Goal: Communication & Community: Connect with others

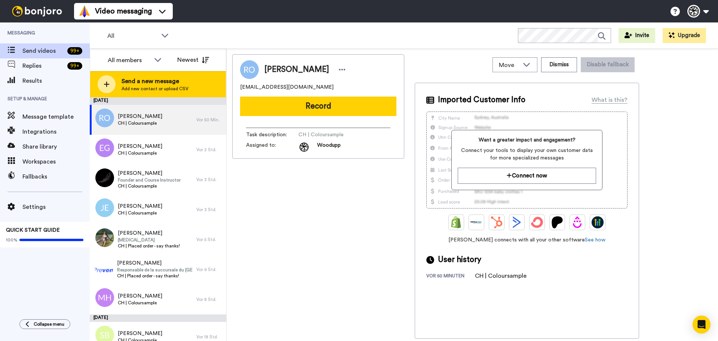
click at [156, 87] on span "Add new contact or upload CSV" at bounding box center [155, 89] width 67 height 6
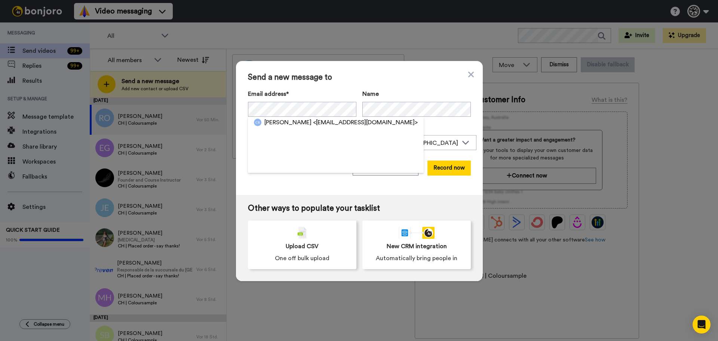
click at [317, 119] on span "<cindybrauchli@gmail.com>" at bounding box center [365, 122] width 105 height 9
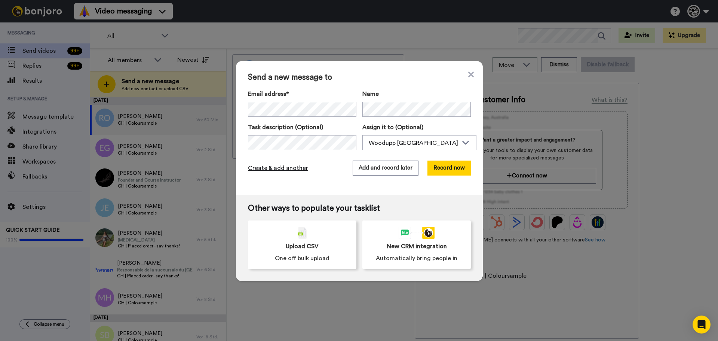
click at [276, 165] on span "Create & add another" at bounding box center [278, 168] width 60 height 9
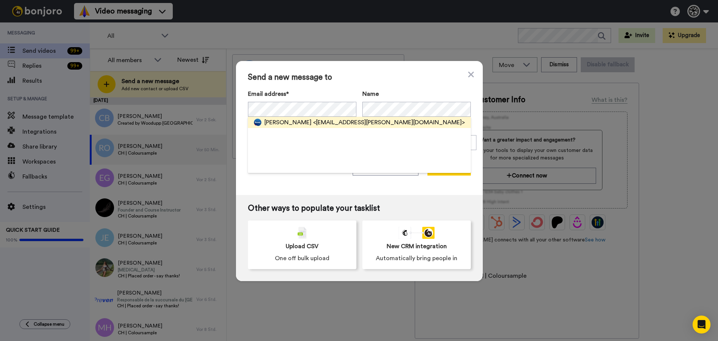
click at [330, 122] on span "<schrott.gmuer@bluewin.ch>" at bounding box center [389, 122] width 152 height 9
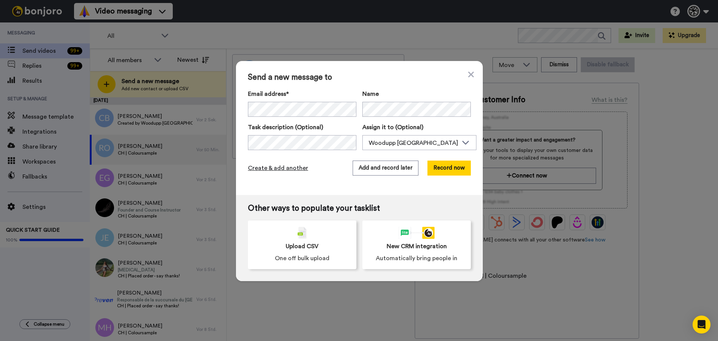
click at [293, 165] on span "Create & add another" at bounding box center [278, 168] width 60 height 9
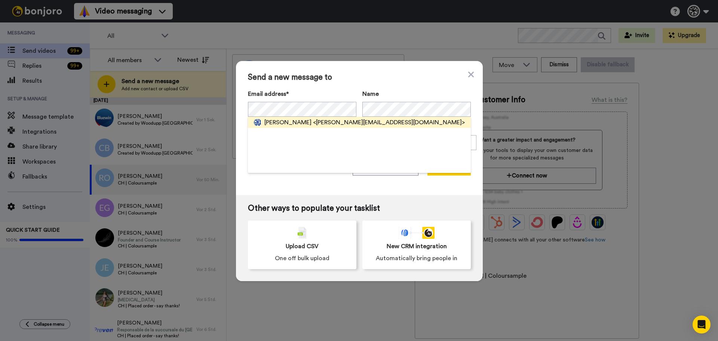
click at [317, 124] on span "<sebastian.beck@gmx.ch>" at bounding box center [389, 122] width 152 height 9
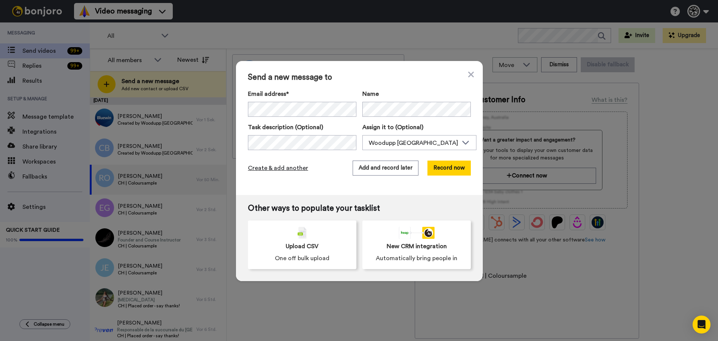
click at [283, 164] on span "Create & add another" at bounding box center [278, 168] width 60 height 9
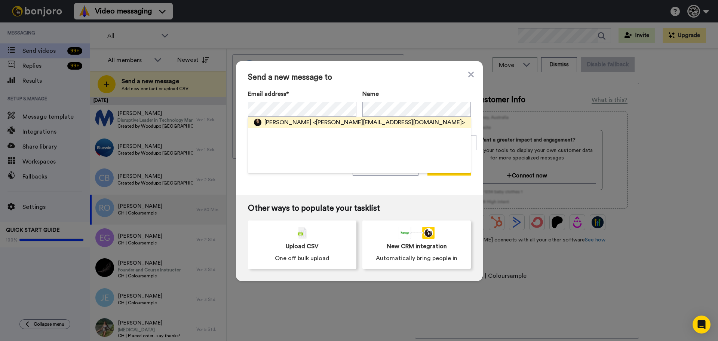
click at [320, 123] on span "<wicki-erni@bluewin.ch>" at bounding box center [389, 122] width 152 height 9
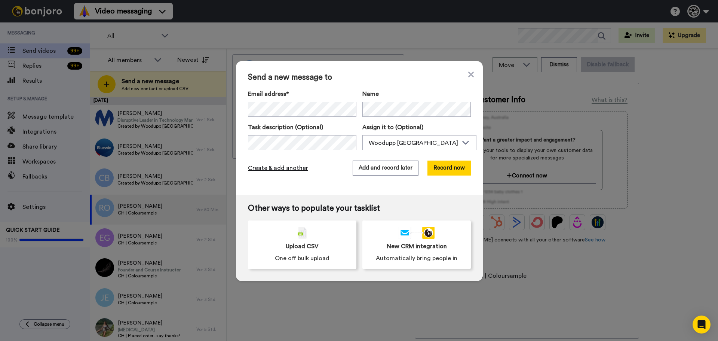
click at [284, 167] on span "Create & add another" at bounding box center [278, 168] width 60 height 9
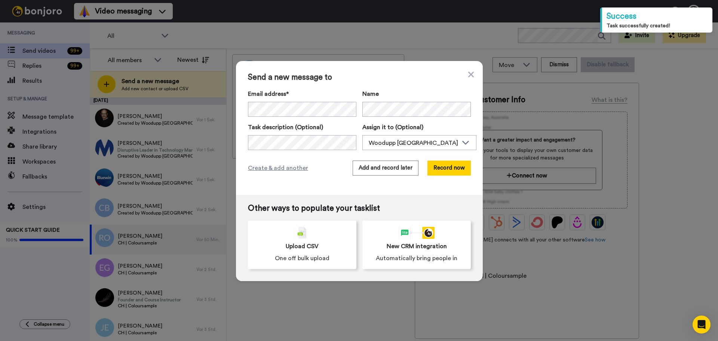
click at [287, 120] on div "Email address* Richella Odebrecht <richella.odebrecht@gmail.com> Philicia Björk…" at bounding box center [359, 119] width 223 height 61
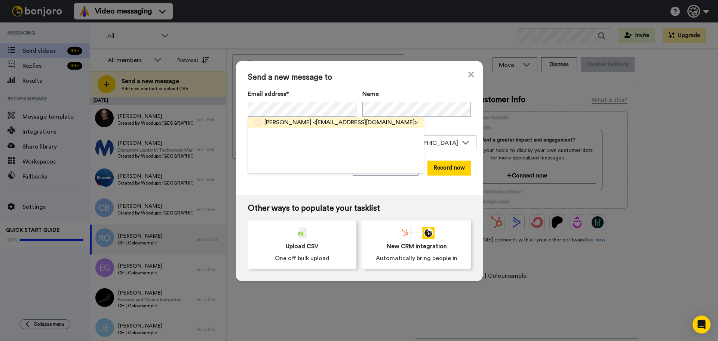
click at [280, 119] on span "[PERSON_NAME]" at bounding box center [288, 122] width 47 height 9
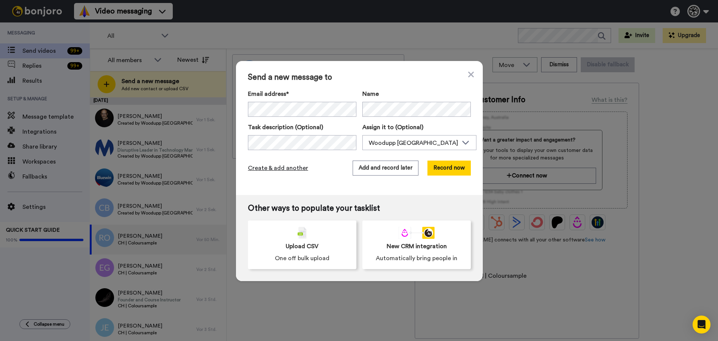
click at [284, 168] on span "Create & add another" at bounding box center [278, 168] width 60 height 9
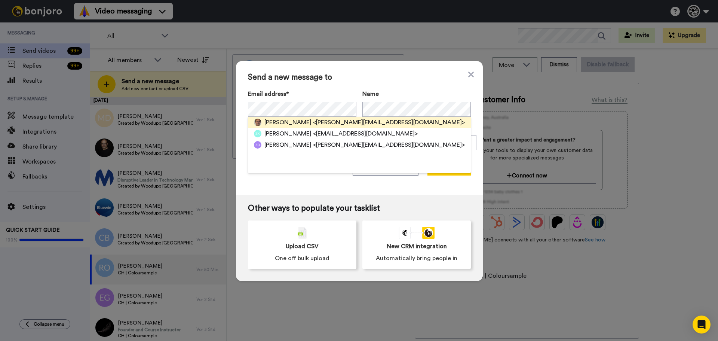
click at [367, 125] on span "<zeljko.pokrivac@gmx.ch>" at bounding box center [389, 122] width 152 height 9
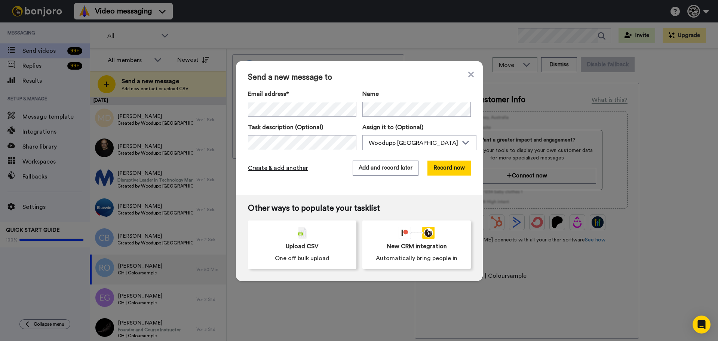
click at [272, 167] on span "Create & add another" at bounding box center [278, 168] width 60 height 9
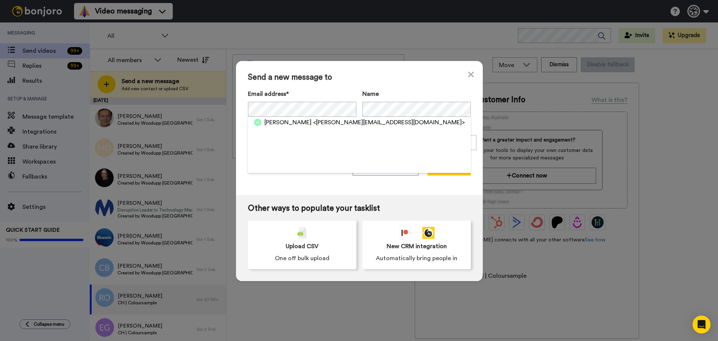
click at [322, 120] on span "<sabine.vonsalis@me.com>" at bounding box center [389, 122] width 152 height 9
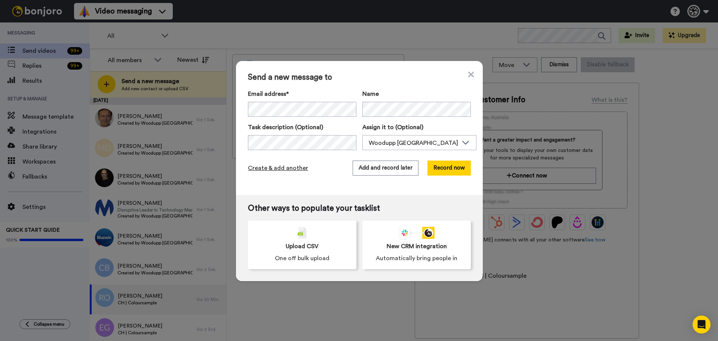
click at [291, 167] on span "Create & add another" at bounding box center [278, 168] width 60 height 9
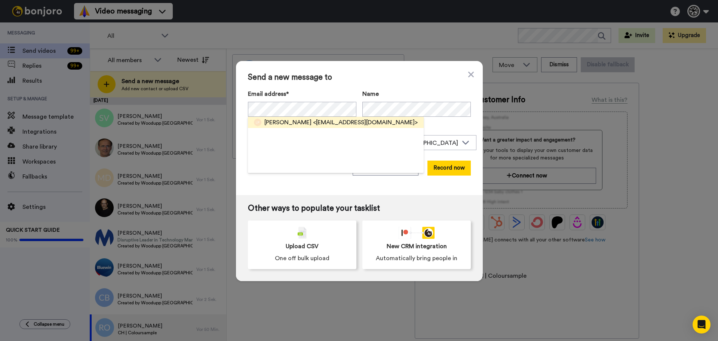
click at [292, 118] on span "[PERSON_NAME]" at bounding box center [288, 122] width 47 height 9
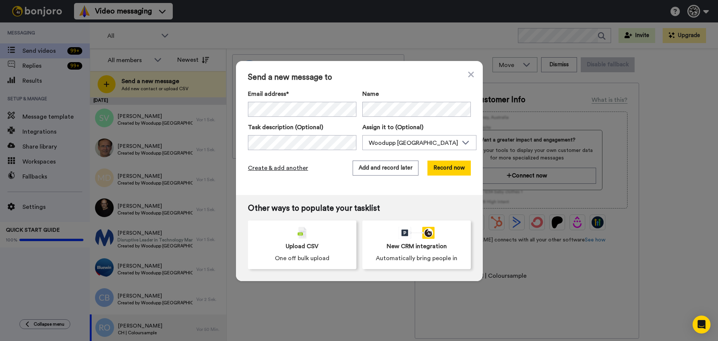
click at [276, 170] on span "Create & add another" at bounding box center [278, 168] width 60 height 9
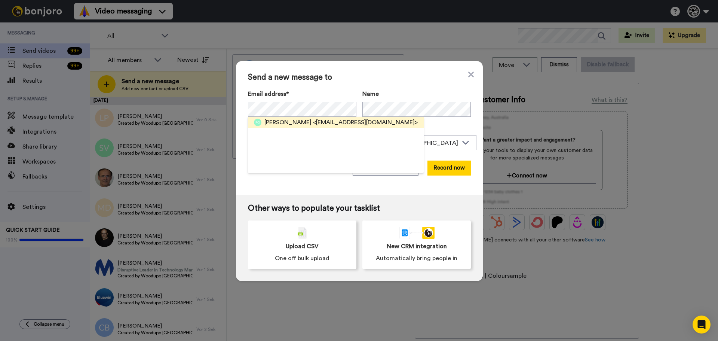
click at [278, 119] on span "[PERSON_NAME]" at bounding box center [288, 122] width 47 height 9
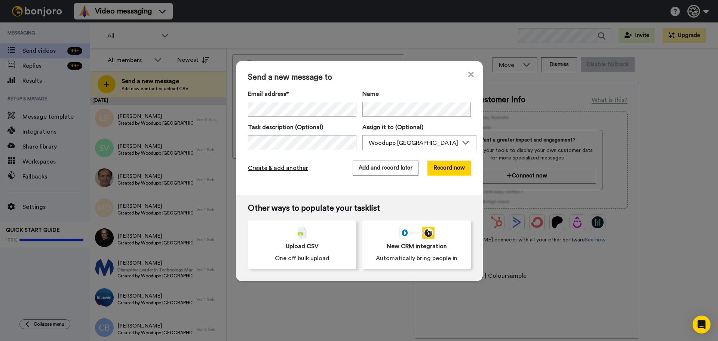
click at [272, 167] on span "Create & add another" at bounding box center [278, 168] width 60 height 9
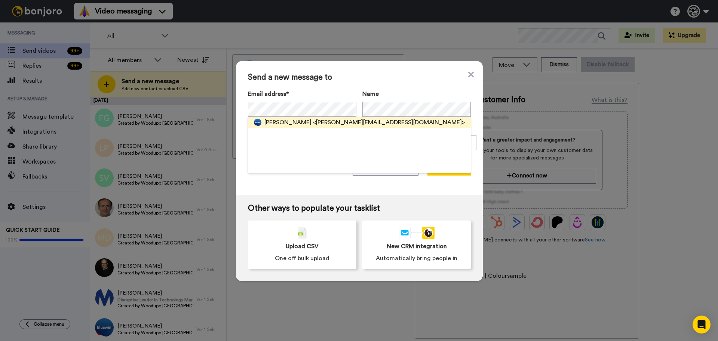
click at [314, 122] on span "<sandra.bugmann@bluewin.ch>" at bounding box center [389, 122] width 152 height 9
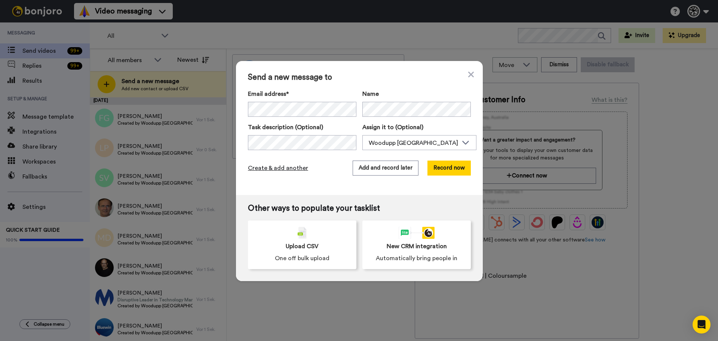
click at [288, 168] on span "Create & add another" at bounding box center [278, 168] width 60 height 9
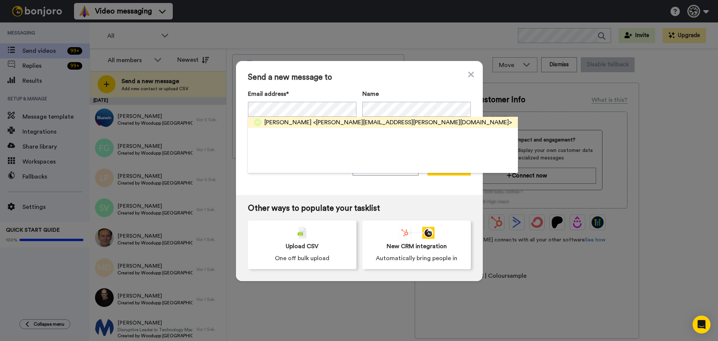
click at [338, 122] on span "<sandra.barmettler@gmail.com>" at bounding box center [412, 122] width 199 height 9
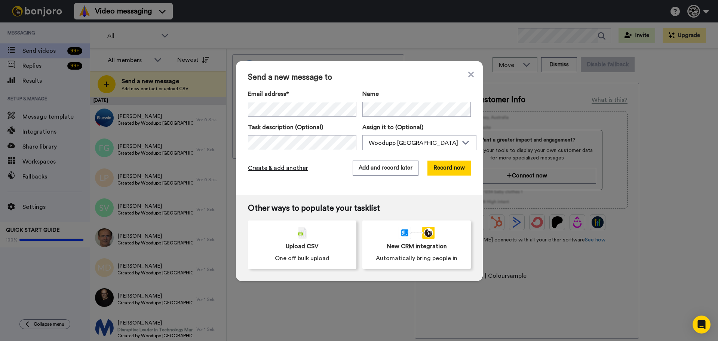
click at [270, 164] on span "Create & add another" at bounding box center [278, 168] width 60 height 9
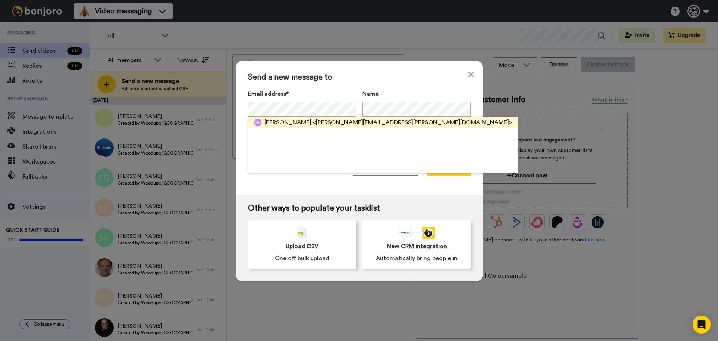
click at [339, 124] on span "<martina.herzig@hotmail.com>" at bounding box center [412, 122] width 199 height 9
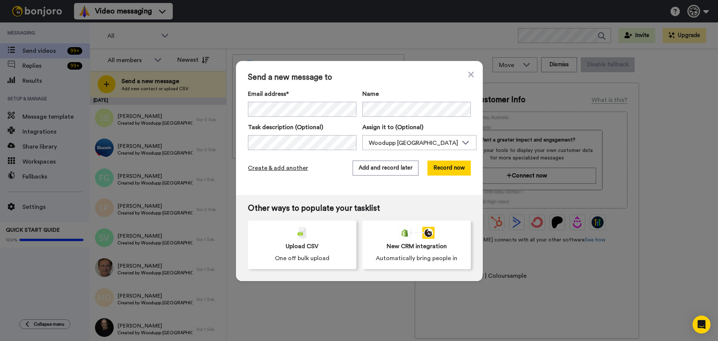
click at [291, 169] on span "Create & add another" at bounding box center [278, 168] width 60 height 9
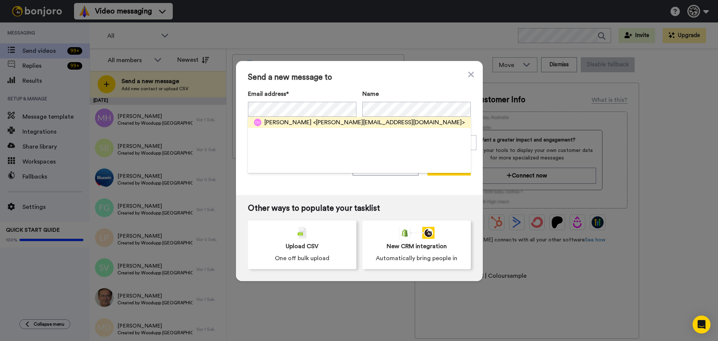
click at [311, 119] on span "[PERSON_NAME]" at bounding box center [288, 122] width 47 height 9
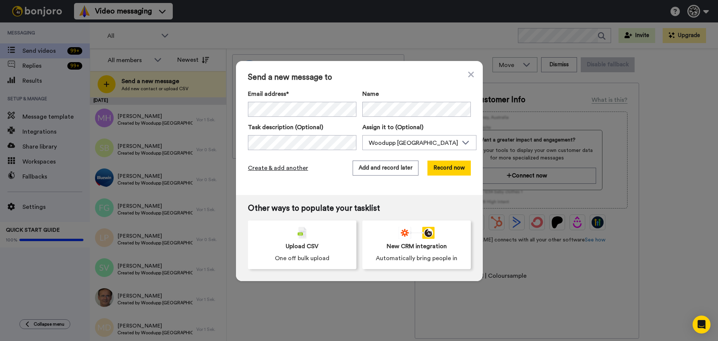
click at [268, 166] on span "Create & add another" at bounding box center [278, 168] width 60 height 9
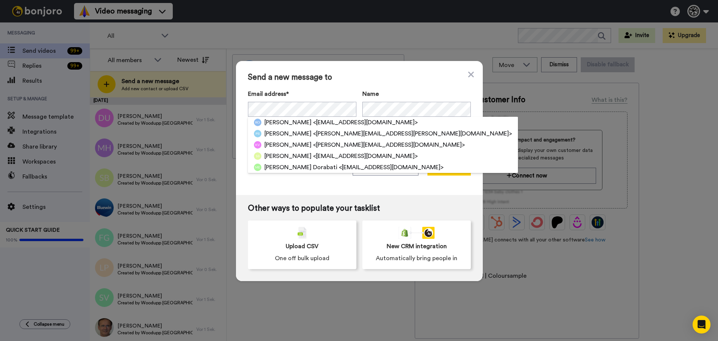
click at [192, 145] on div "Send a new message to Email address* Richella Odebrecht <richella.odebrecht@gma…" at bounding box center [359, 170] width 718 height 341
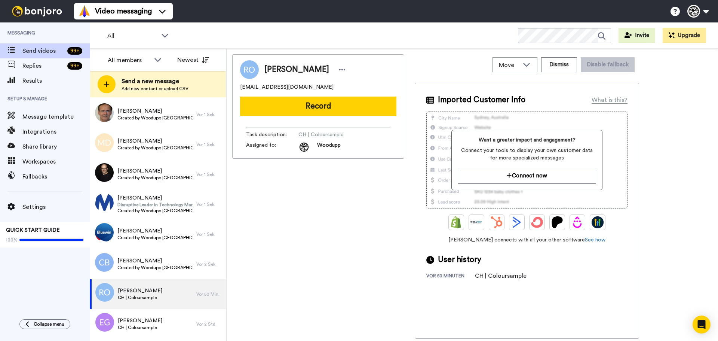
scroll to position [224, 0]
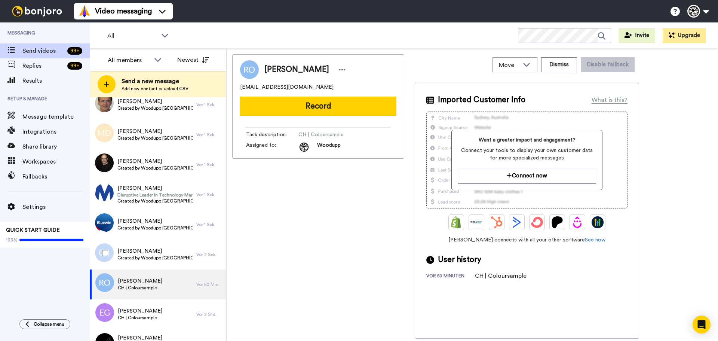
click at [110, 250] on div at bounding box center [103, 253] width 27 height 26
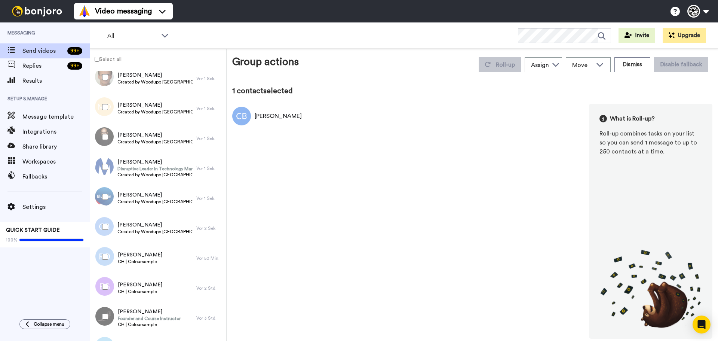
click at [110, 204] on div at bounding box center [103, 197] width 27 height 26
click at [101, 166] on div at bounding box center [103, 167] width 27 height 26
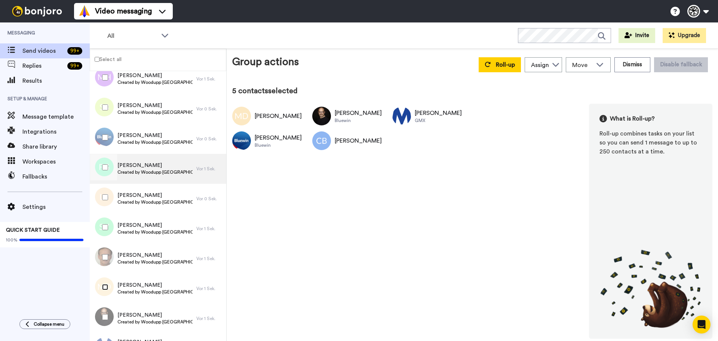
scroll to position [37, 0]
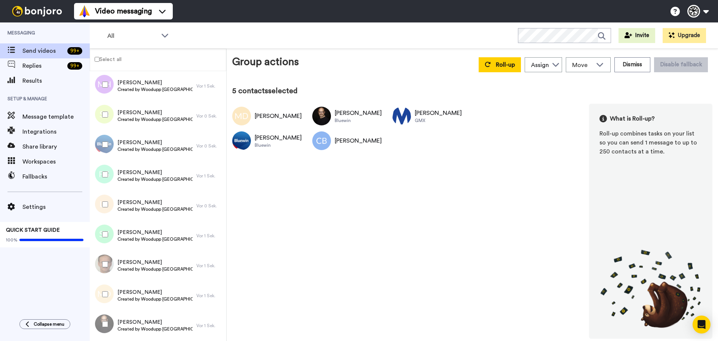
click at [109, 257] on div at bounding box center [103, 264] width 27 height 26
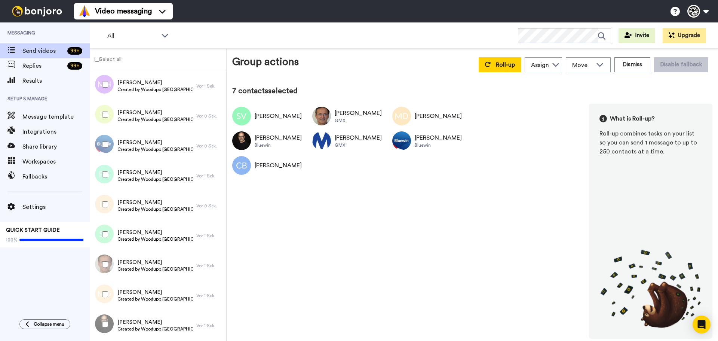
click at [105, 193] on div at bounding box center [103, 204] width 27 height 26
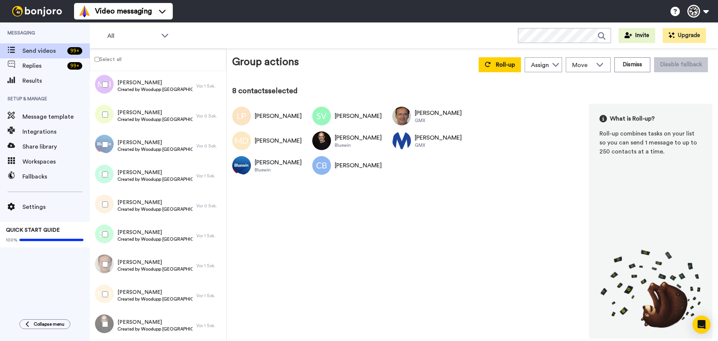
click at [103, 168] on div at bounding box center [103, 174] width 27 height 26
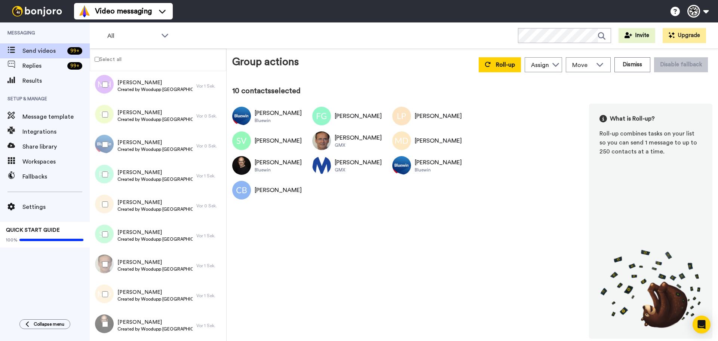
click at [101, 124] on div at bounding box center [103, 114] width 27 height 26
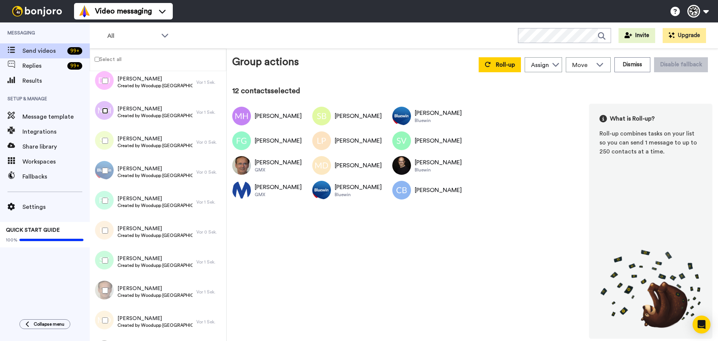
scroll to position [0, 0]
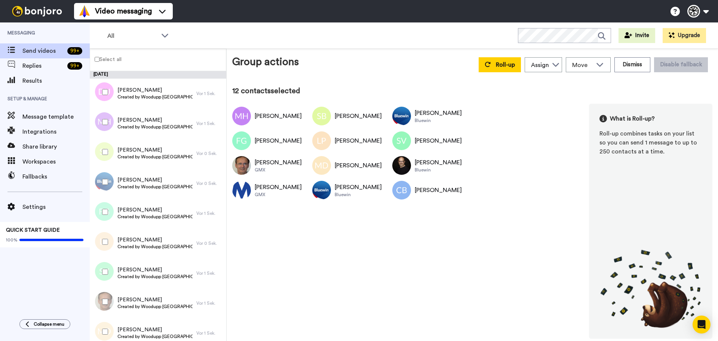
click at [109, 83] on div at bounding box center [103, 92] width 27 height 26
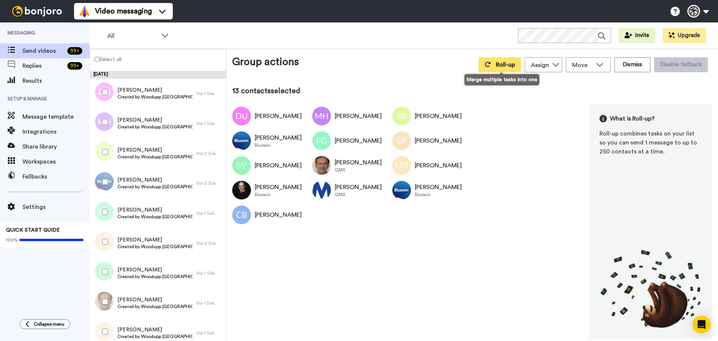
click at [508, 62] on span "Roll-up" at bounding box center [505, 65] width 19 height 6
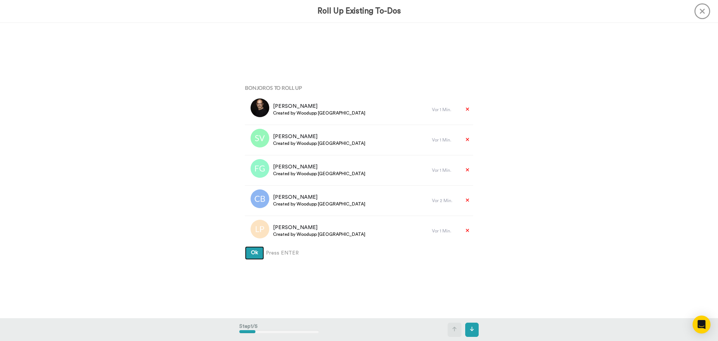
click at [255, 252] on span "Ok" at bounding box center [254, 252] width 7 height 5
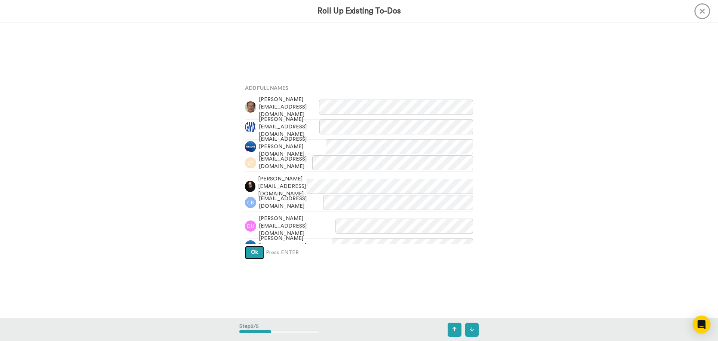
click at [261, 252] on button "Ok" at bounding box center [254, 252] width 19 height 13
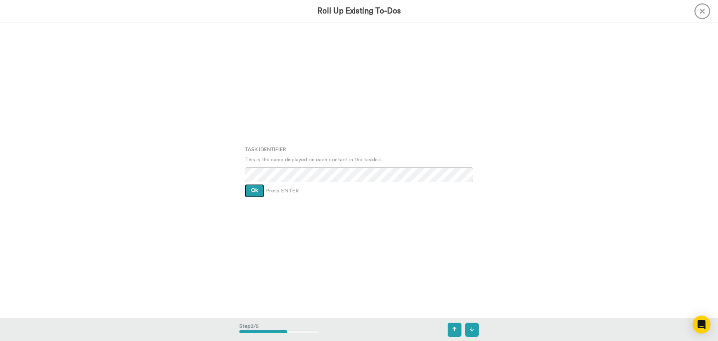
click at [253, 186] on button "Ok" at bounding box center [254, 190] width 19 height 13
click at [252, 186] on span "Ok" at bounding box center [254, 184] width 7 height 5
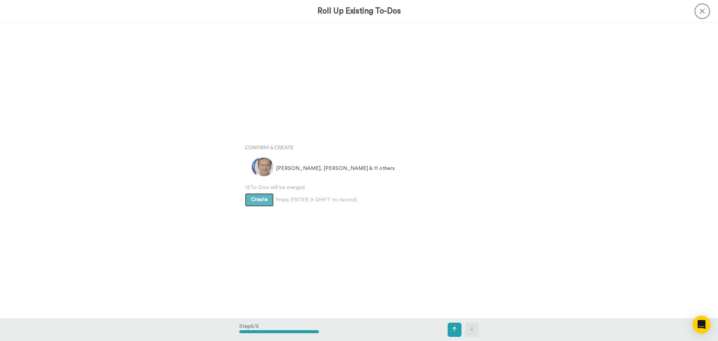
scroll to position [1182, 0]
click at [263, 199] on button "Create" at bounding box center [259, 196] width 29 height 13
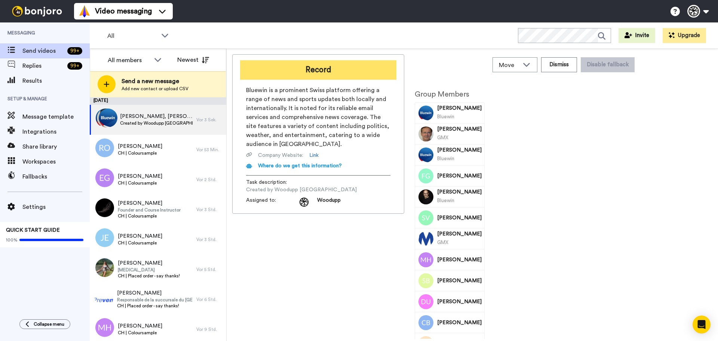
click at [357, 73] on button "Record" at bounding box center [318, 69] width 156 height 19
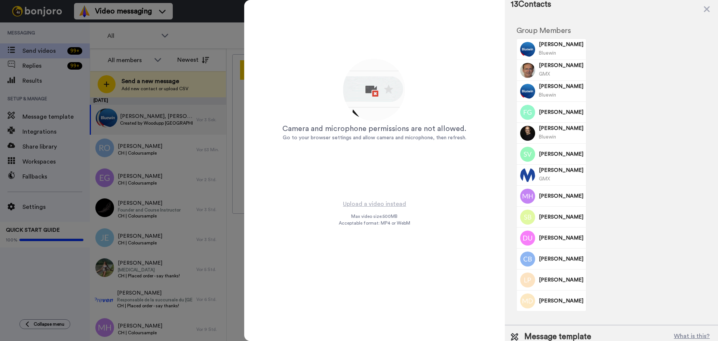
scroll to position [54, 0]
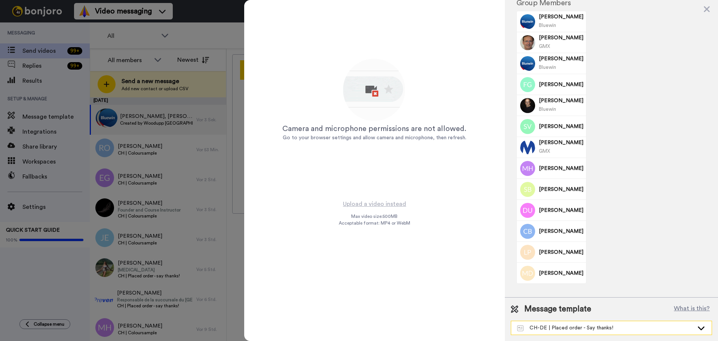
click at [563, 326] on div "CH-DE | Placed order - Say thanks!" at bounding box center [605, 327] width 177 height 7
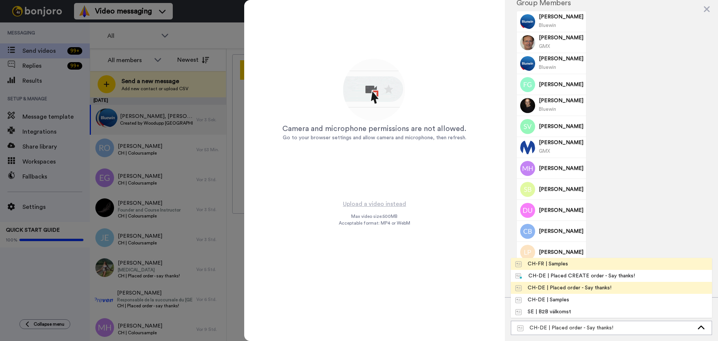
click at [572, 266] on li "CH-FR | Samples" at bounding box center [611, 264] width 201 height 12
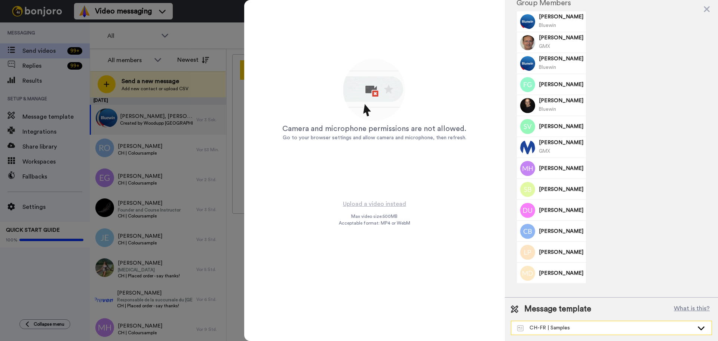
click at [585, 329] on div "CH-FR | Samples" at bounding box center [605, 327] width 177 height 7
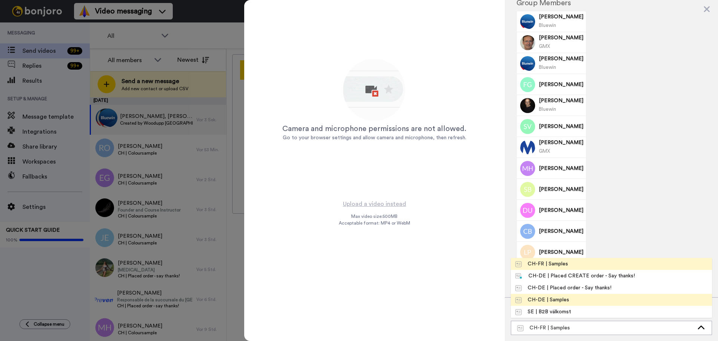
click at [576, 300] on li "CH-DE | Samples" at bounding box center [611, 300] width 201 height 12
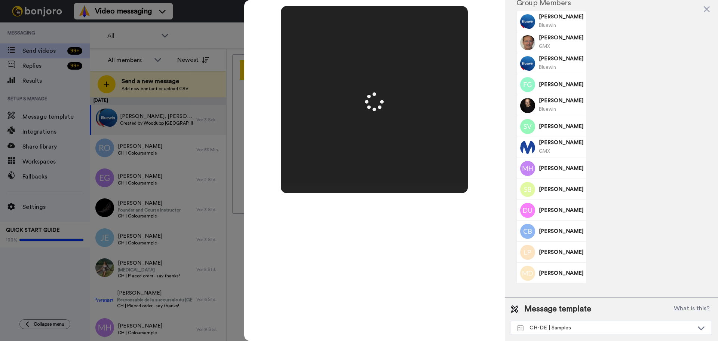
scroll to position [0, 0]
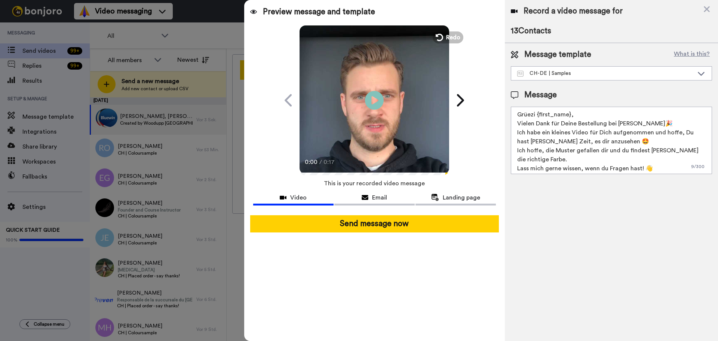
click at [416, 224] on button "Send message now" at bounding box center [374, 223] width 249 height 17
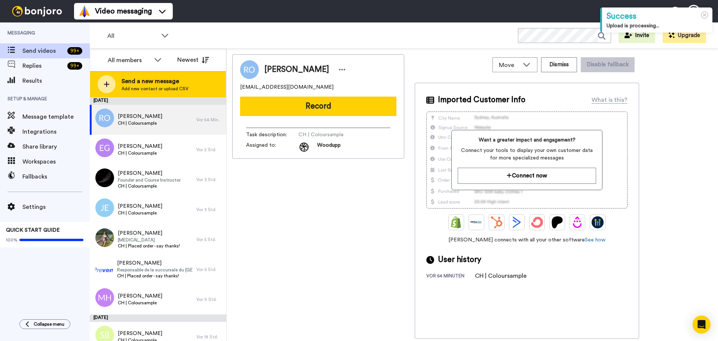
click at [152, 83] on span "Send a new message" at bounding box center [155, 81] width 67 height 9
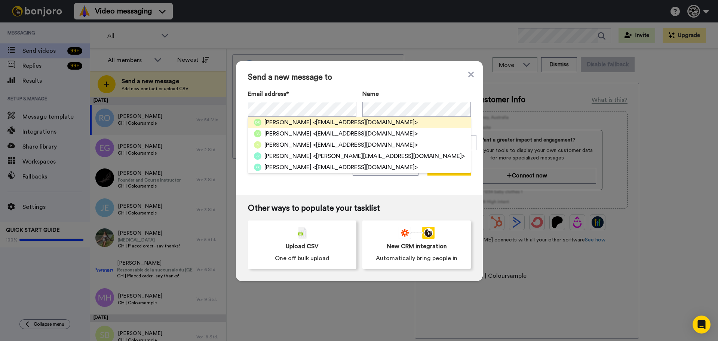
click at [364, 122] on span "<peterrondeau@hotmail.com>" at bounding box center [365, 122] width 105 height 9
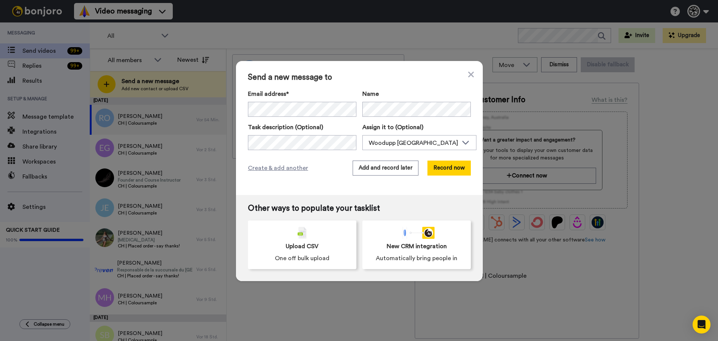
click at [440, 160] on div "Send a new message to Email address* Dany Pierre Rondeau <peterrondeau@hotmail.…" at bounding box center [359, 128] width 247 height 134
click at [441, 163] on button "Record now" at bounding box center [449, 168] width 43 height 15
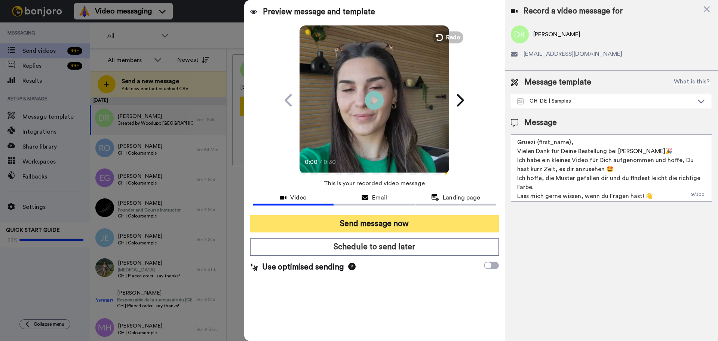
click at [399, 218] on button "Send message now" at bounding box center [374, 223] width 249 height 17
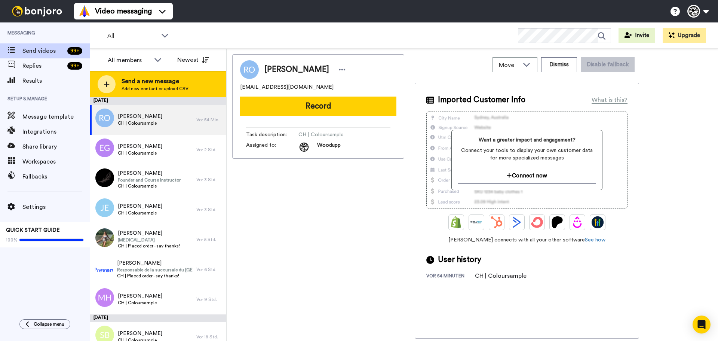
click at [152, 90] on span "Add new contact or upload CSV" at bounding box center [155, 89] width 67 height 6
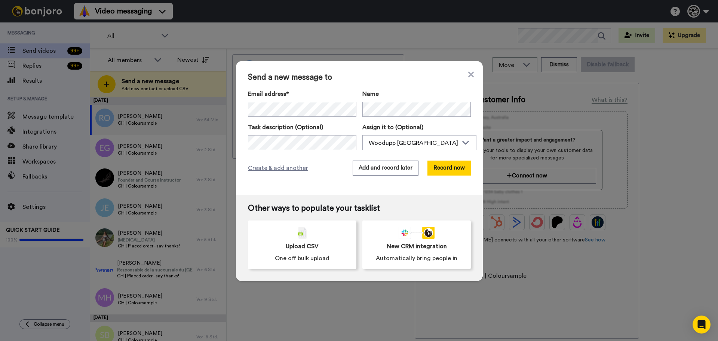
click at [537, 298] on div "Send a new message to Email address* ‌ ‌ ‌ ‌ ‌ ‌ ‌ ‌ ‌ ‌ ‌ ‌ ‌ ‌ ‌ Name Task de…" at bounding box center [359, 170] width 718 height 341
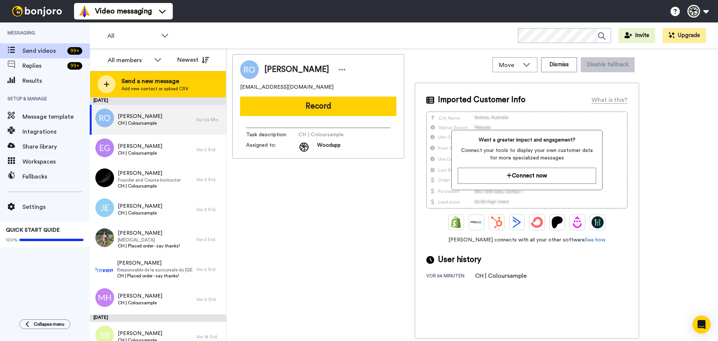
click at [171, 94] on div "Send a new message Add new contact or upload CSV" at bounding box center [158, 84] width 136 height 26
click at [175, 81] on span "Send a new message" at bounding box center [155, 81] width 67 height 9
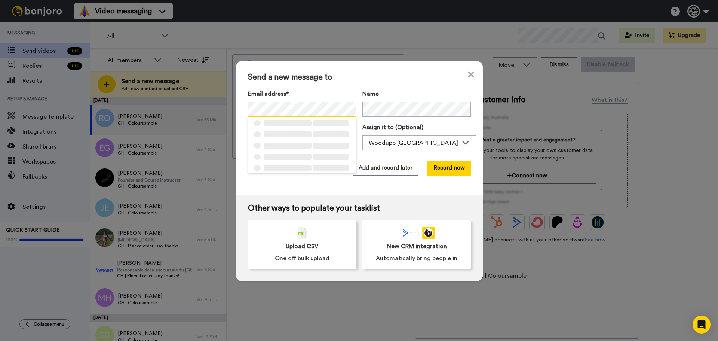
click at [184, 109] on div "Send a new message to Email address* ‌ ‌ ‌ ‌ ‌ ‌ ‌ ‌ ‌ ‌ ‌ ‌ ‌ ‌ ‌ Name Task de…" at bounding box center [359, 170] width 718 height 341
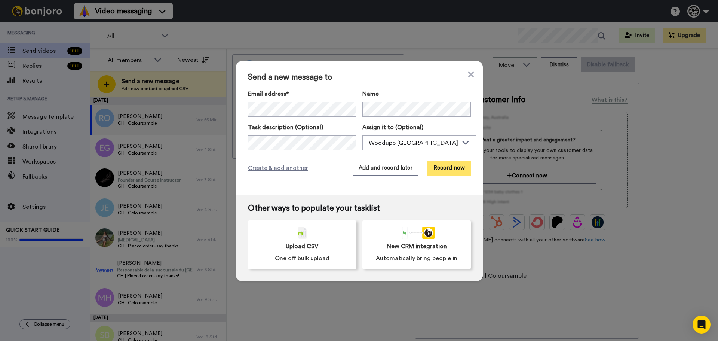
click at [454, 169] on button "Record now" at bounding box center [449, 168] width 43 height 15
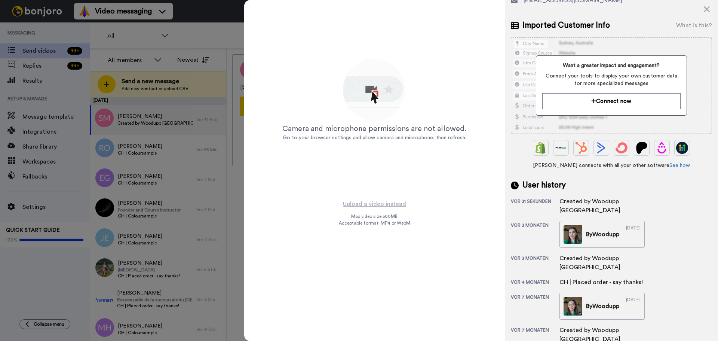
scroll to position [94, 0]
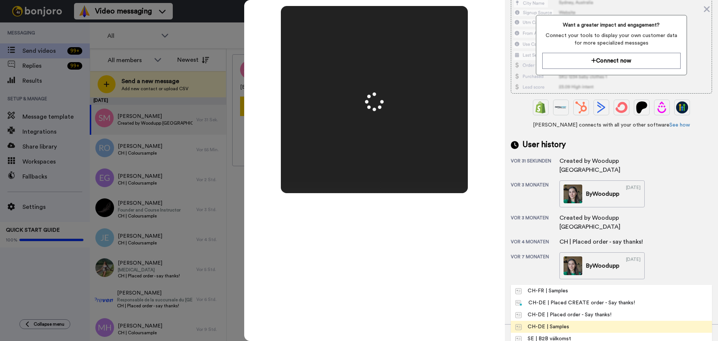
scroll to position [0, 0]
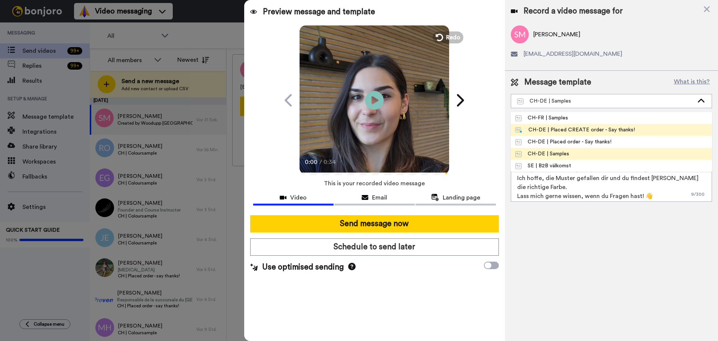
click at [566, 132] on div "CH-DE | Placed CREATE order - Say thanks!" at bounding box center [576, 129] width 120 height 7
type textarea "Grüezi {first_name}, Vielen Dank für deine Bestellung bei Woodupp🎉 Wir freuen u…"
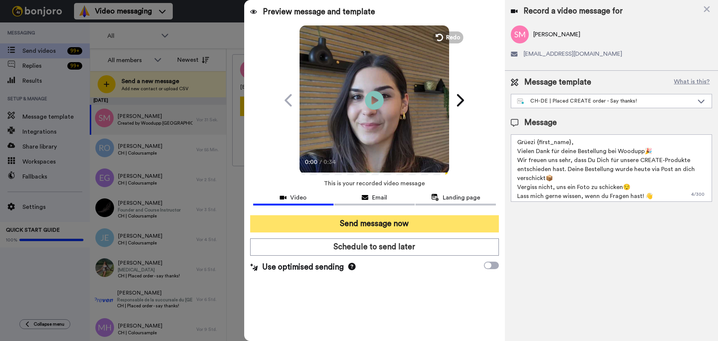
click at [412, 224] on button "Send message now" at bounding box center [374, 223] width 249 height 17
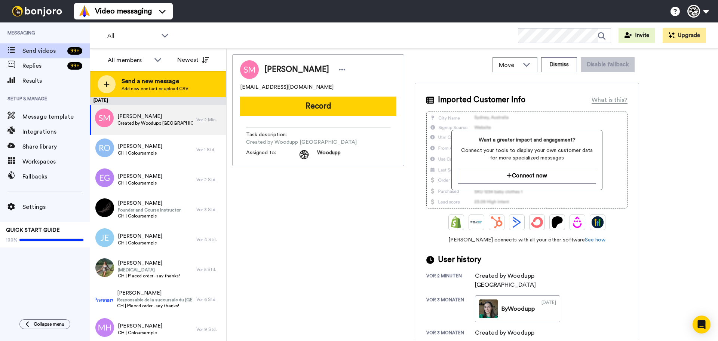
click at [161, 77] on span "Send a new message" at bounding box center [155, 81] width 67 height 9
